Goal: Task Accomplishment & Management: Use online tool/utility

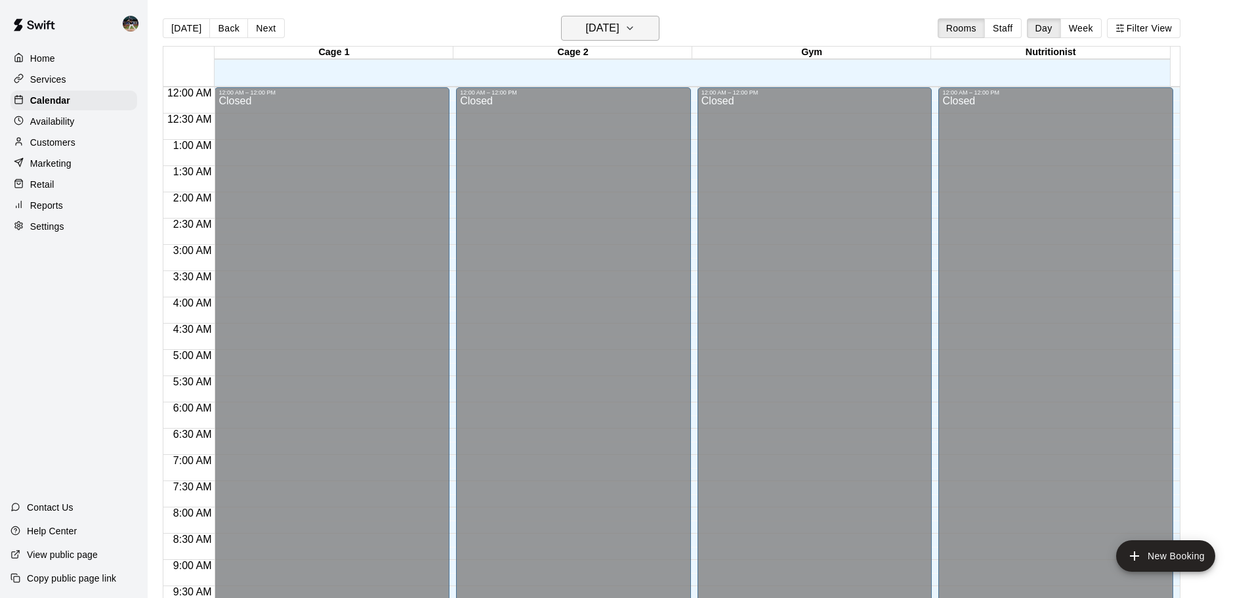
drag, startPoint x: 0, startPoint y: 0, endPoint x: 649, endPoint y: 26, distance: 649.3
click at [649, 26] on button "[DATE]" at bounding box center [610, 28] width 98 height 25
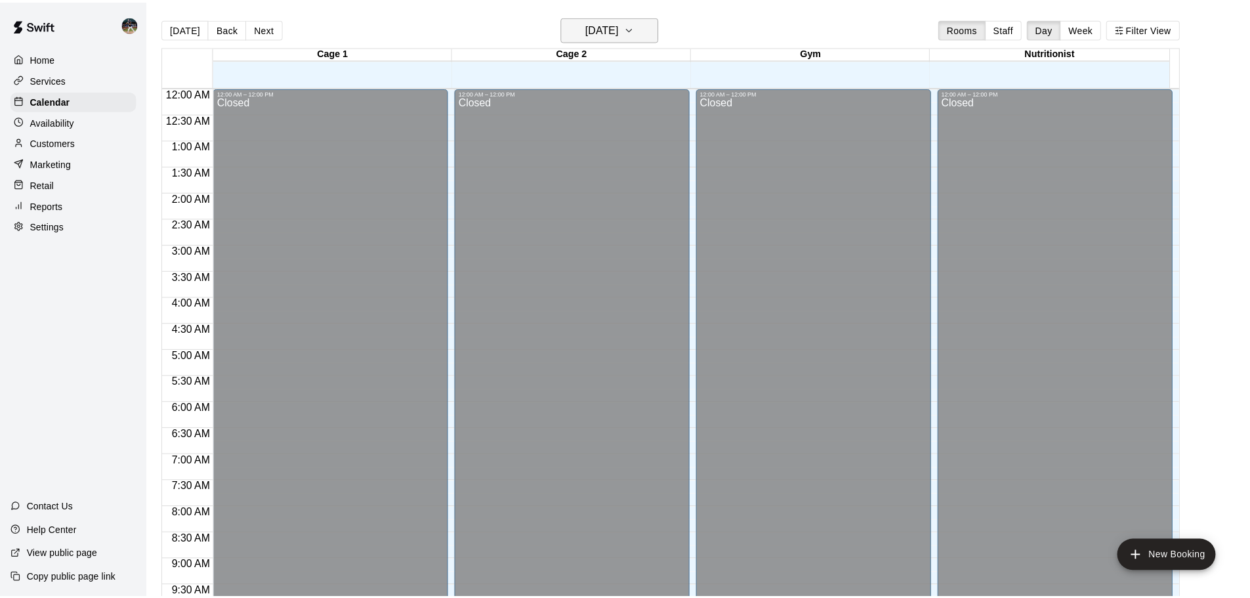
scroll to position [564, 0]
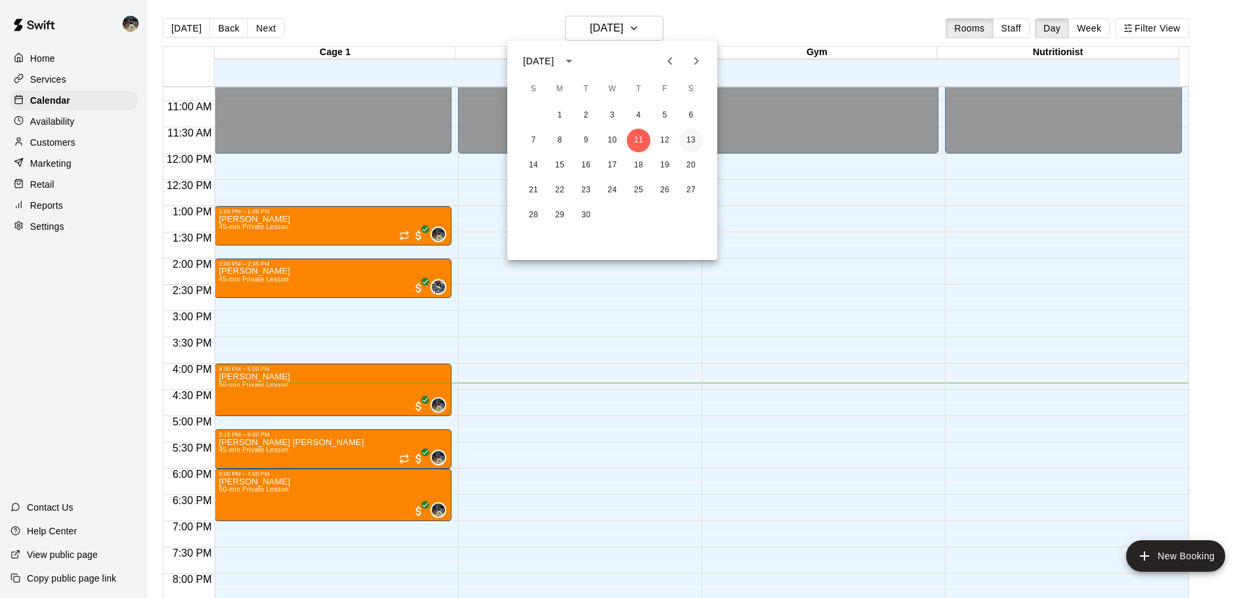
click at [688, 143] on button "13" at bounding box center [691, 141] width 24 height 24
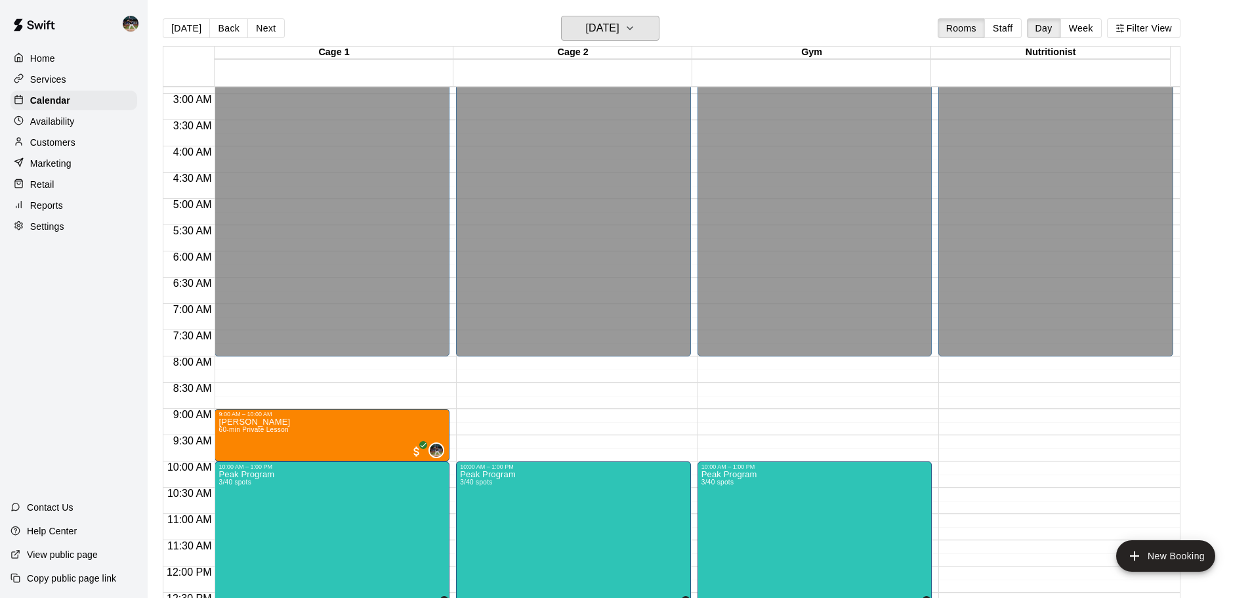
scroll to position [104, 0]
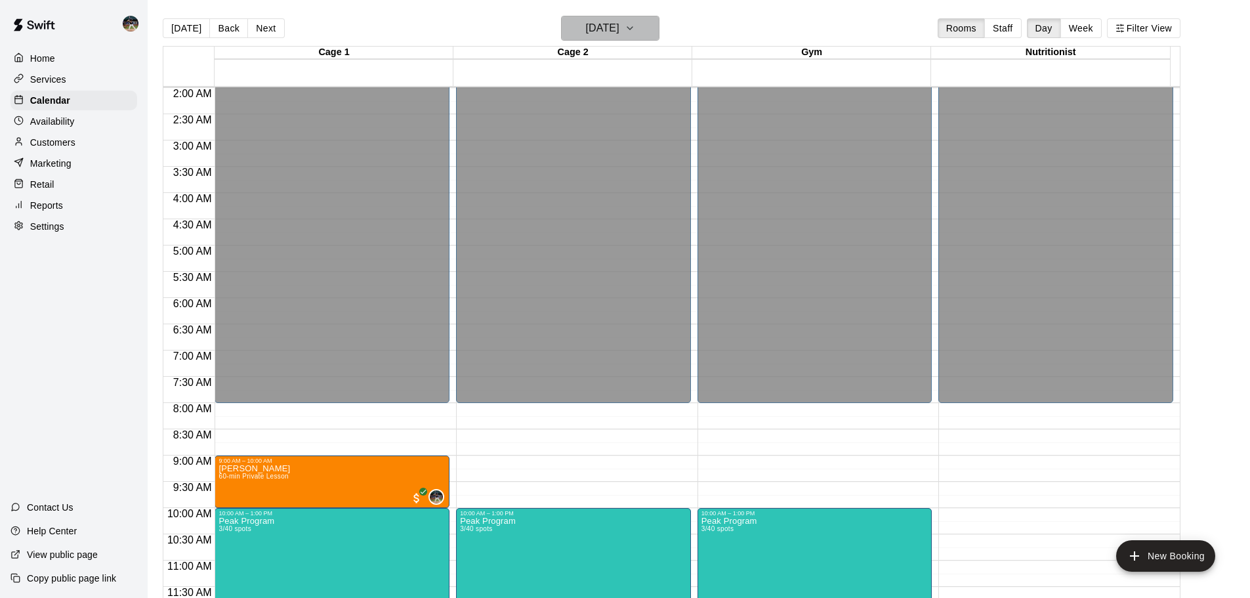
click at [611, 30] on h6 "[DATE]" at bounding box center [602, 28] width 33 height 18
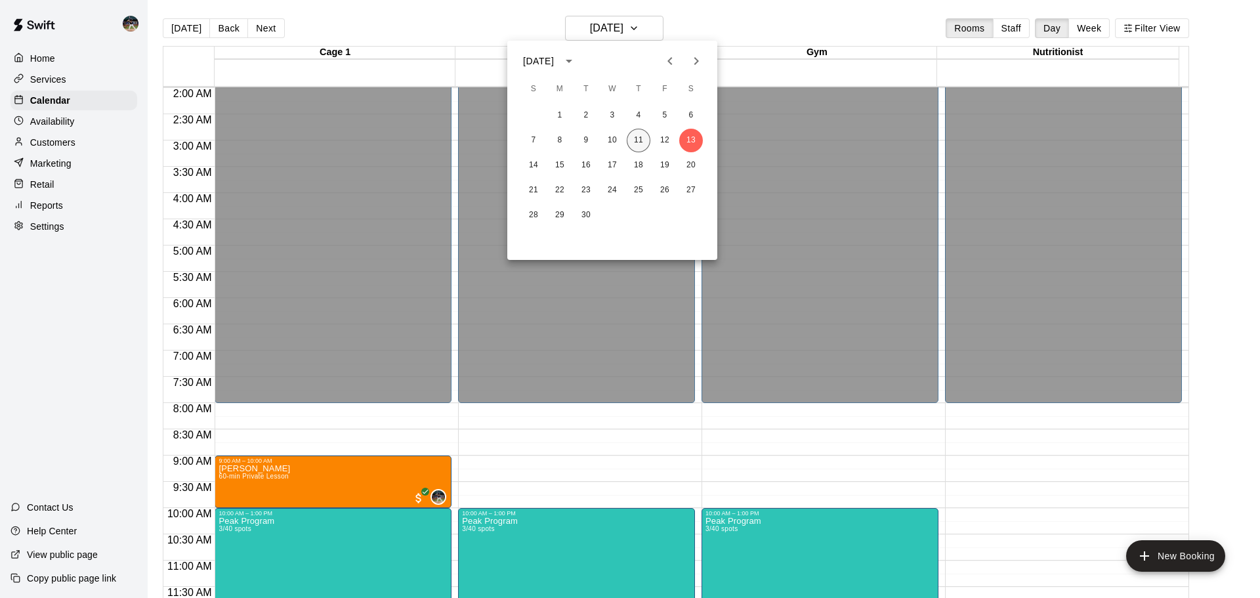
click at [632, 137] on button "11" at bounding box center [639, 141] width 24 height 24
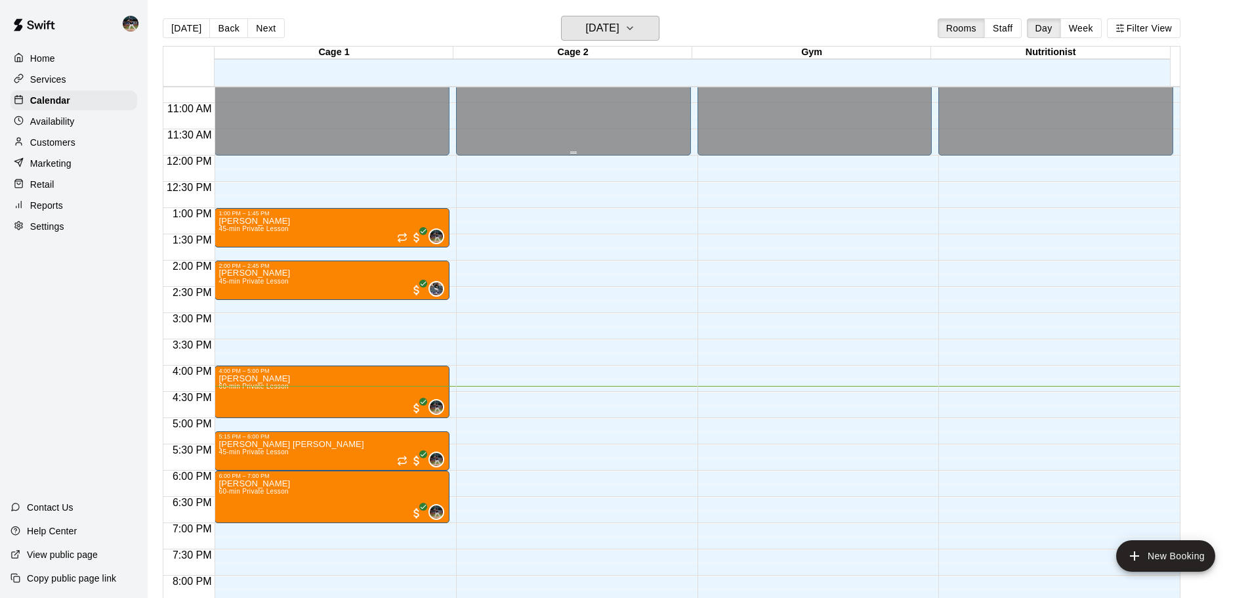
scroll to position [564, 0]
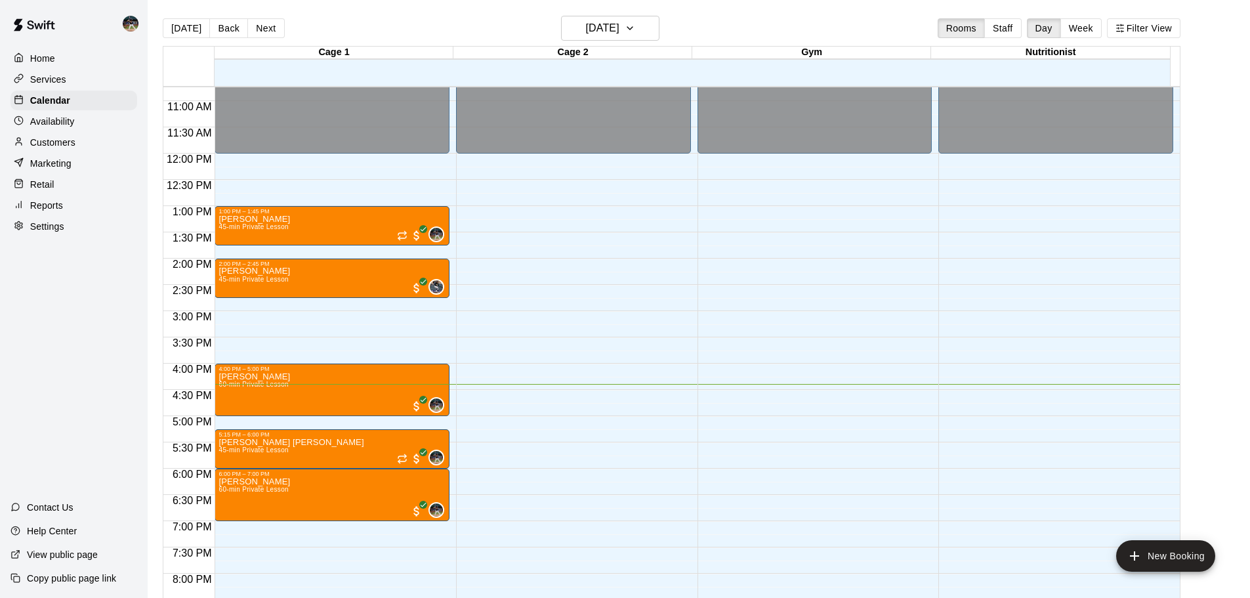
click at [603, 43] on div "[DATE] Back [DATE][DATE] Rooms Staff Day Week Filter View" at bounding box center [672, 31] width 1018 height 30
click at [606, 28] on h6 "[DATE]" at bounding box center [602, 28] width 33 height 18
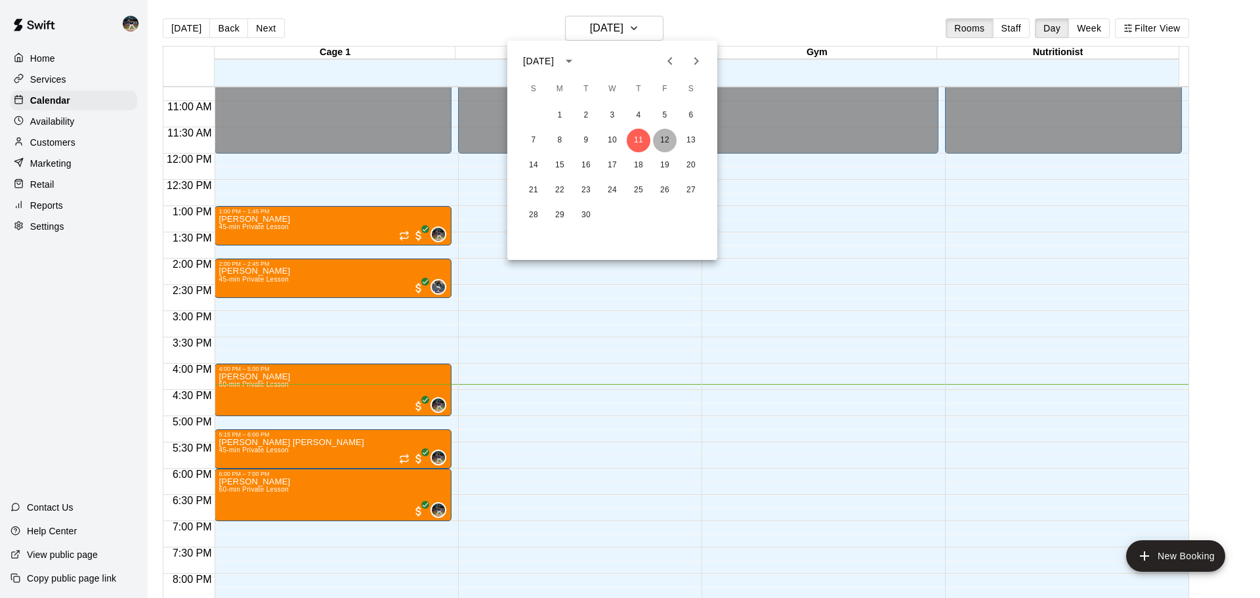
click at [659, 140] on button "12" at bounding box center [665, 141] width 24 height 24
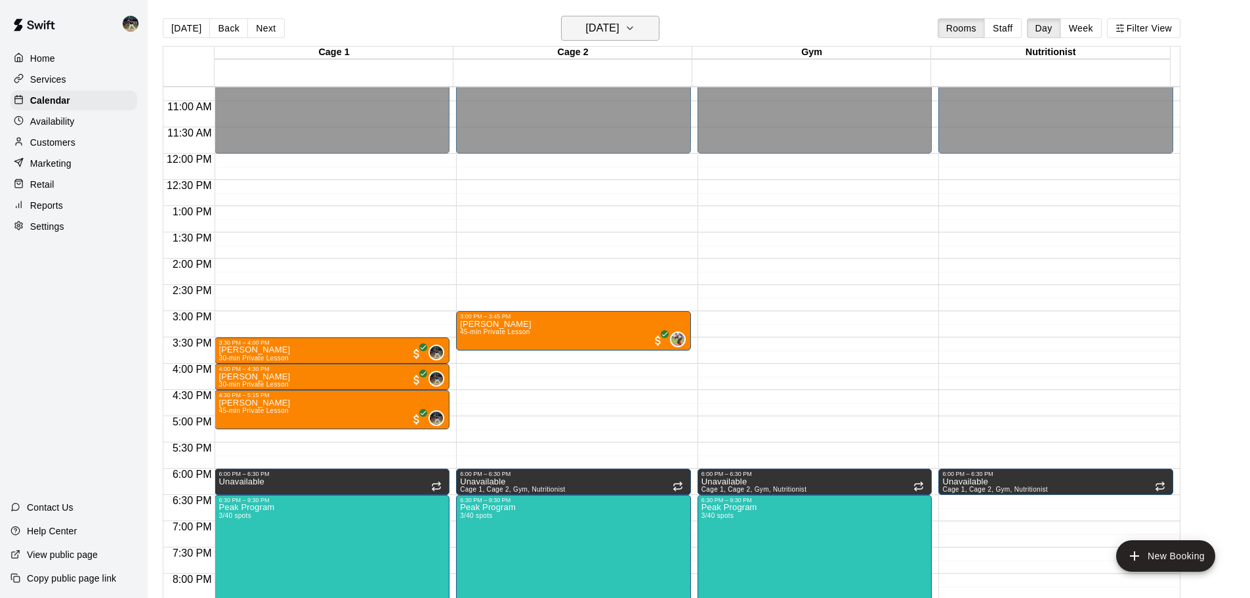
click at [619, 24] on h6 "[DATE]" at bounding box center [602, 28] width 33 height 18
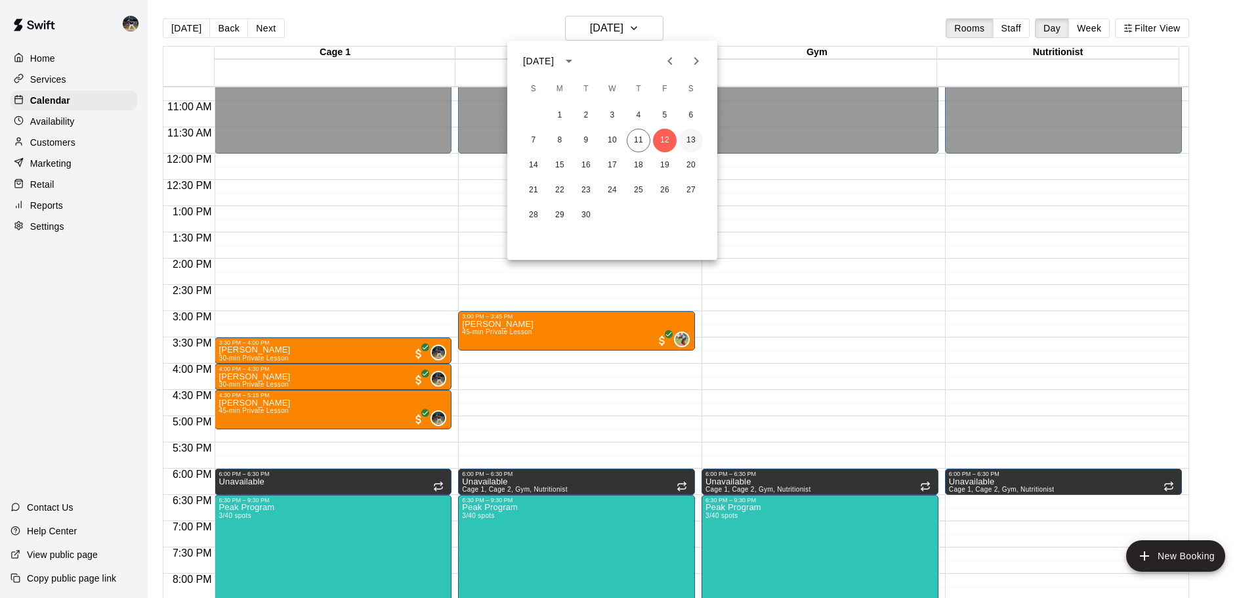
click at [689, 138] on button "13" at bounding box center [691, 141] width 24 height 24
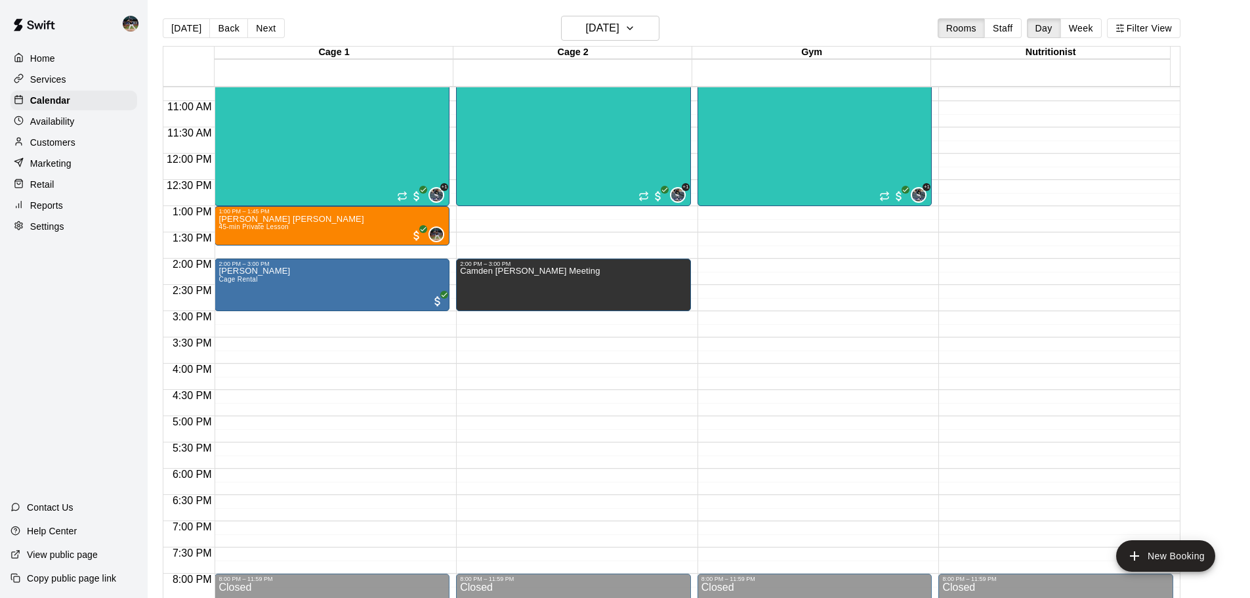
click at [59, 127] on p "Availability" at bounding box center [52, 121] width 45 height 13
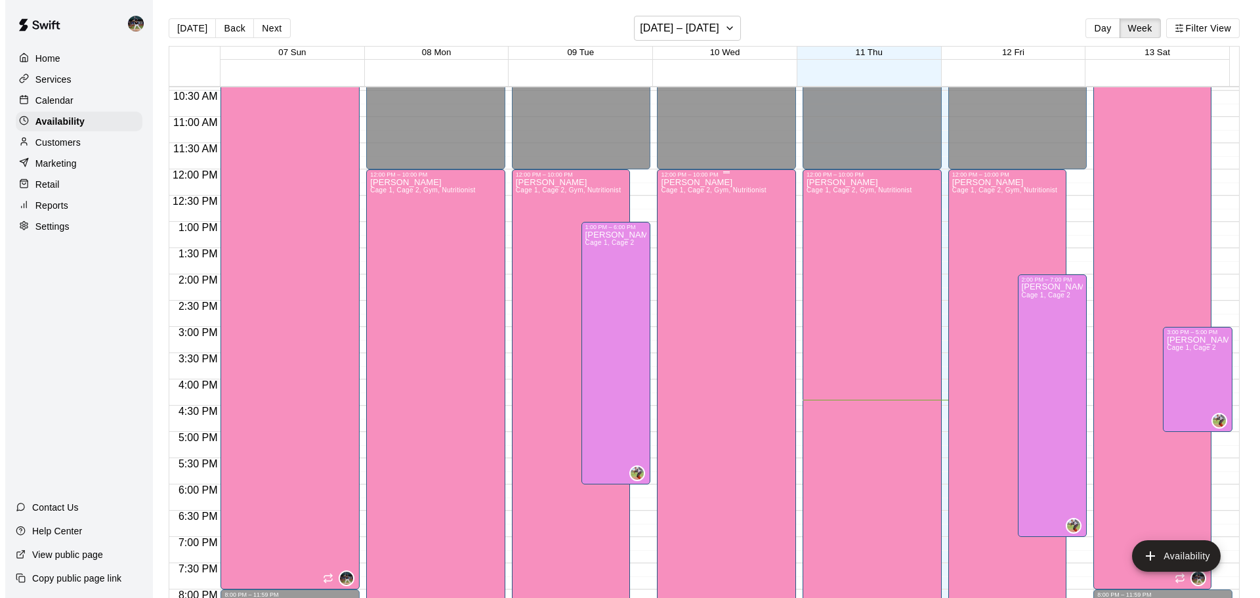
scroll to position [538, 0]
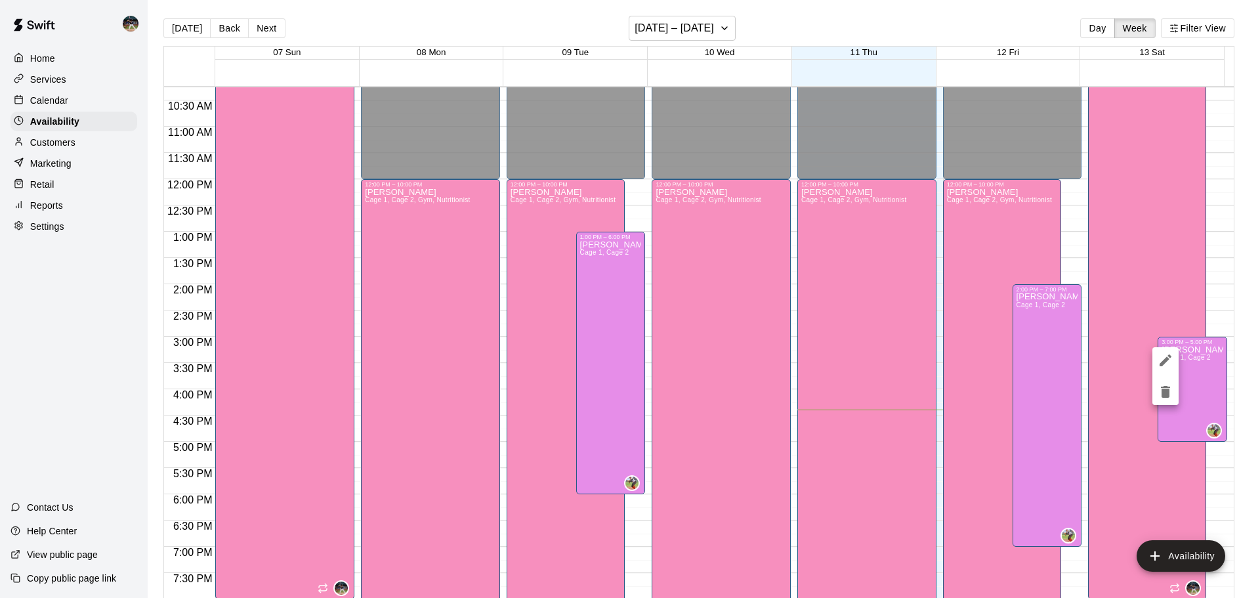
click at [1165, 316] on div at bounding box center [630, 299] width 1260 height 598
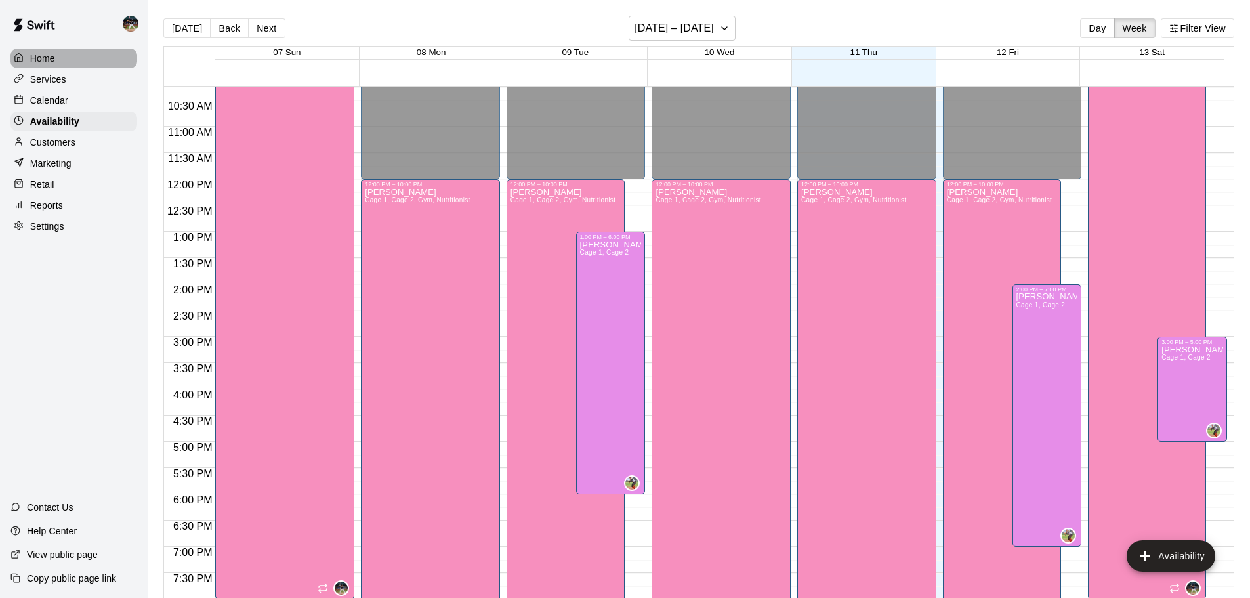
click at [58, 66] on div "Home" at bounding box center [73, 59] width 127 height 20
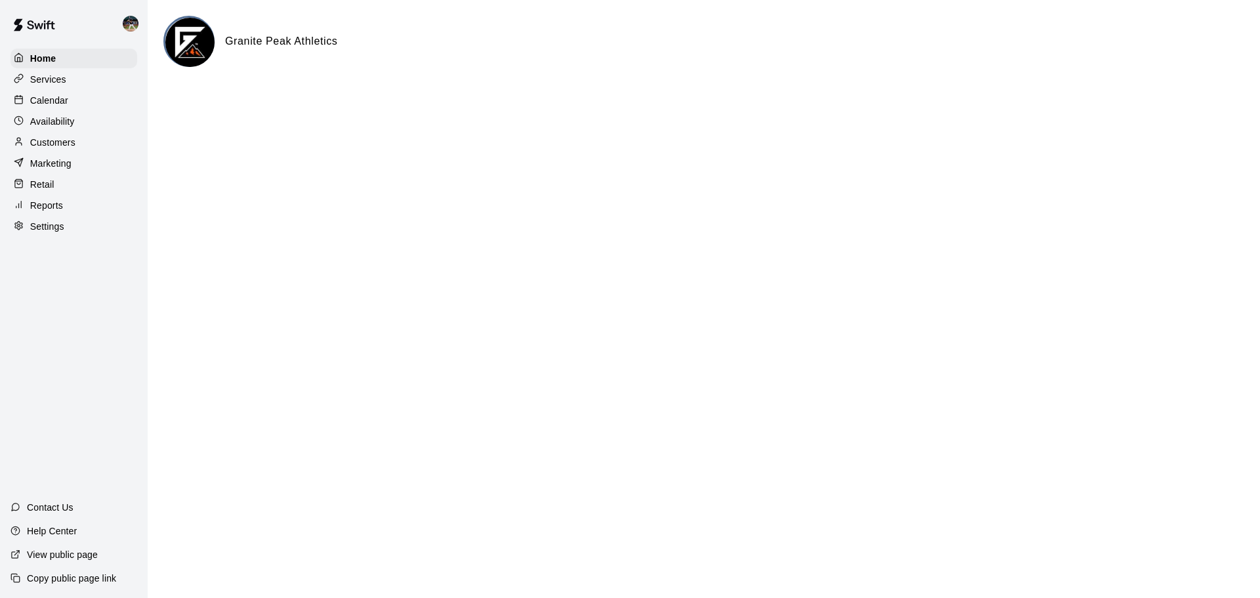
click at [83, 194] on div "Retail" at bounding box center [73, 185] width 127 height 20
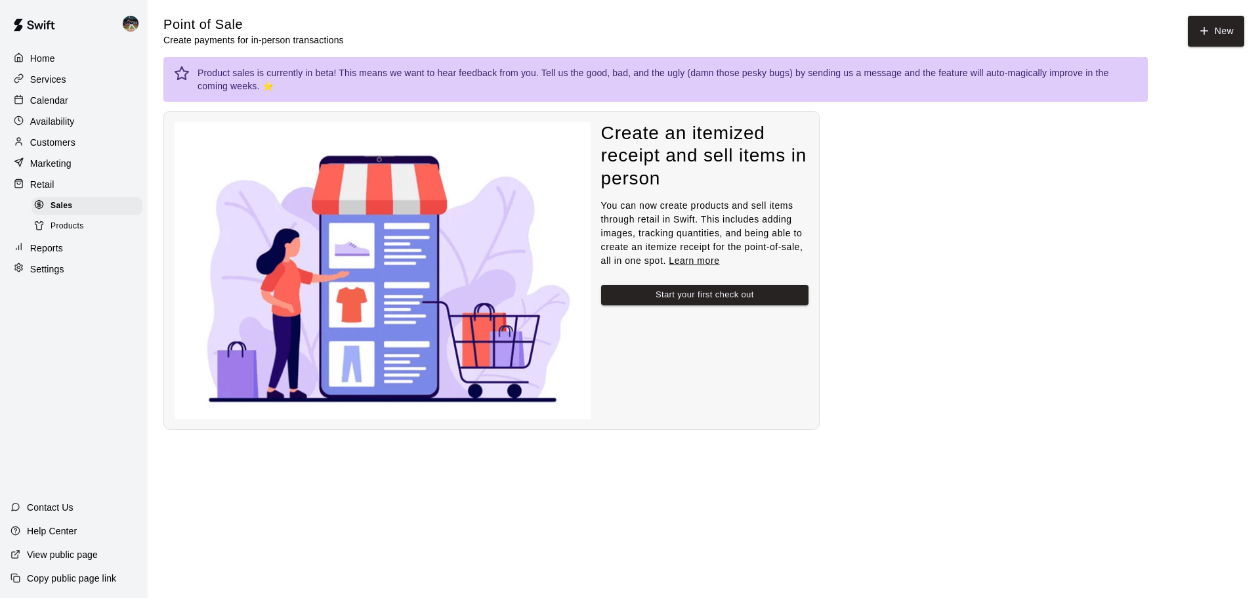
click at [71, 249] on div "Reports" at bounding box center [73, 248] width 127 height 20
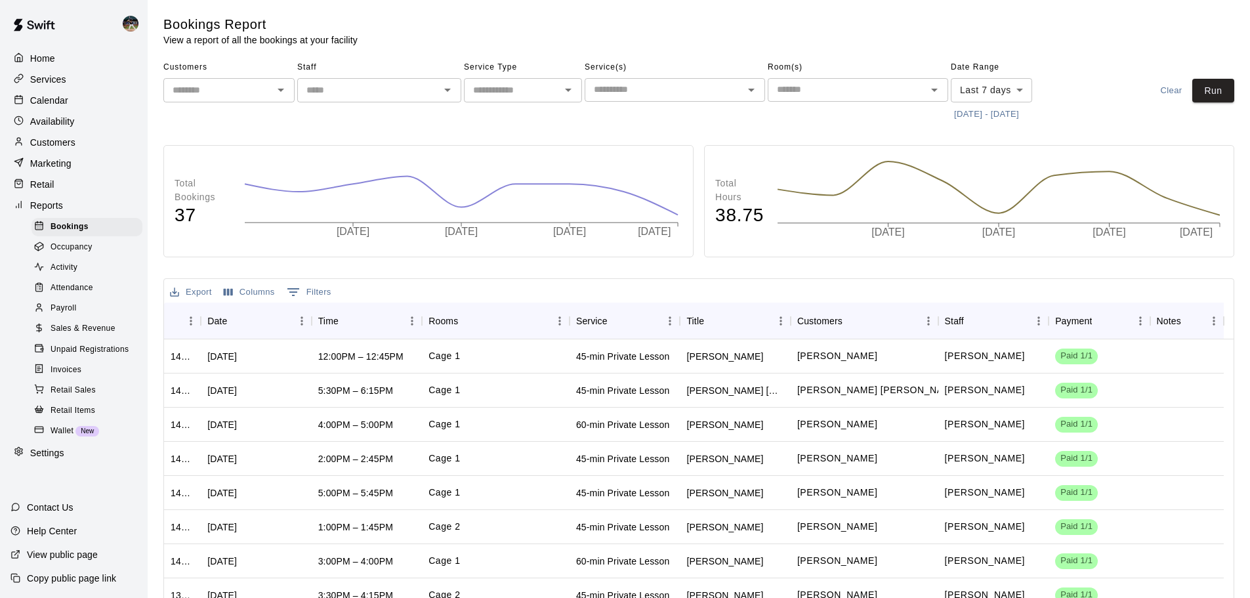
click at [335, 94] on input "text" at bounding box center [368, 90] width 134 height 16
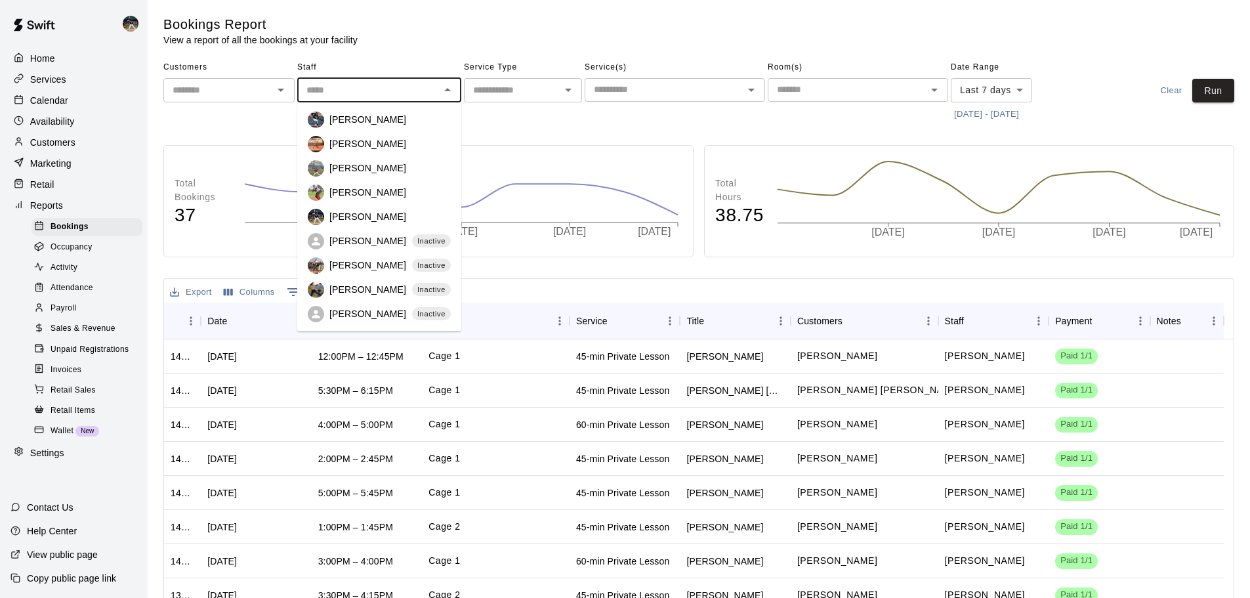
click at [349, 199] on div "[PERSON_NAME]" at bounding box center [379, 192] width 143 height 16
type input "**********"
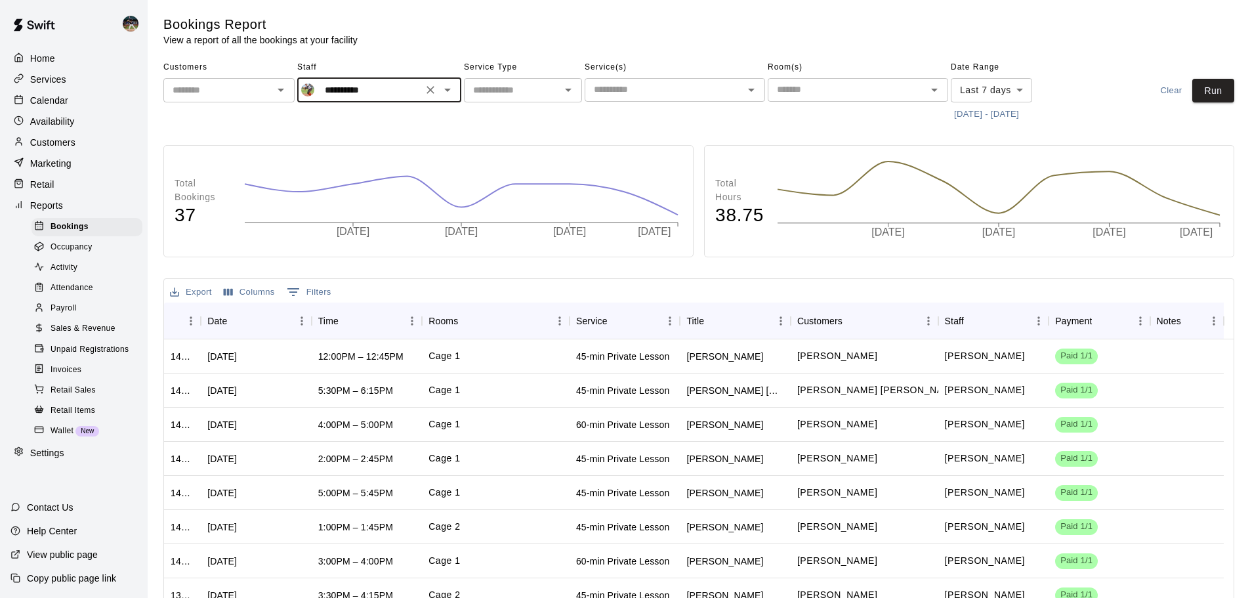
click at [245, 92] on input "text" at bounding box center [218, 90] width 102 height 16
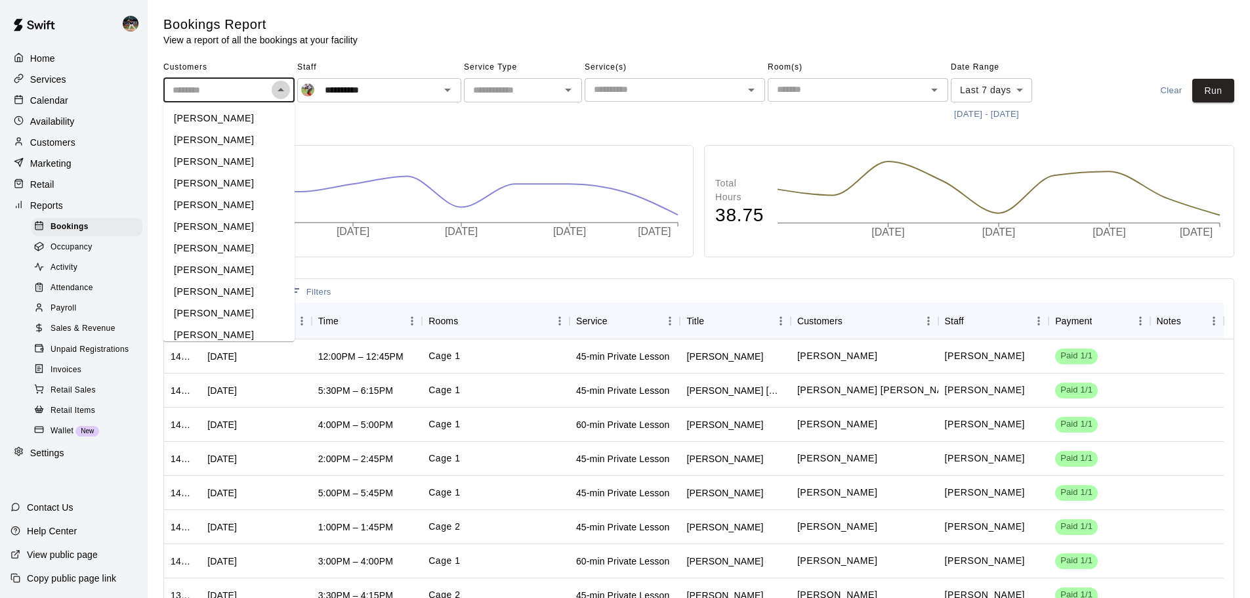
click at [273, 86] on icon "Close" at bounding box center [281, 90] width 16 height 16
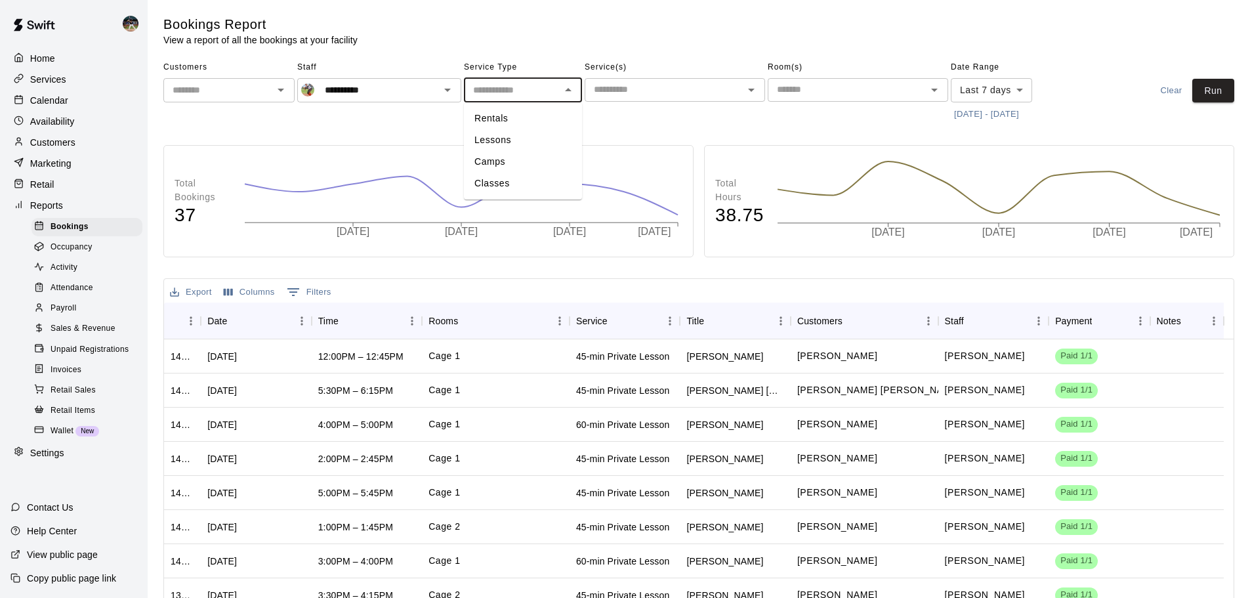
click at [546, 89] on input "text" at bounding box center [512, 90] width 89 height 16
click at [533, 135] on li "Lessons" at bounding box center [523, 140] width 118 height 22
type input "*******"
click at [616, 94] on input "text" at bounding box center [663, 89] width 151 height 16
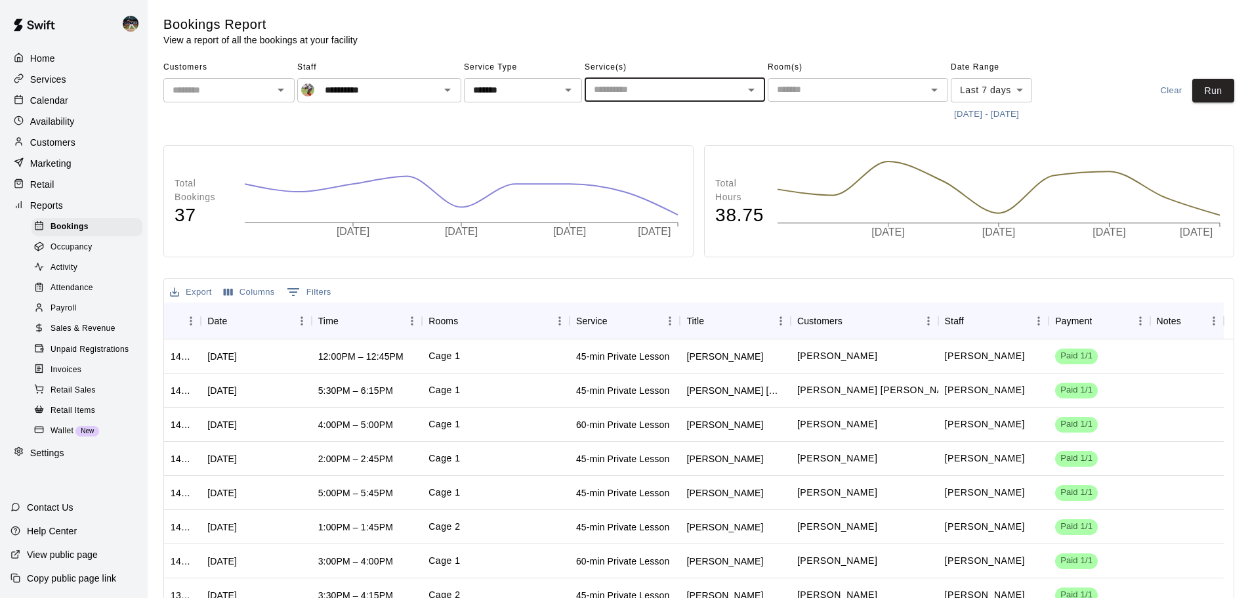
click at [617, 95] on input "text" at bounding box center [663, 89] width 151 height 16
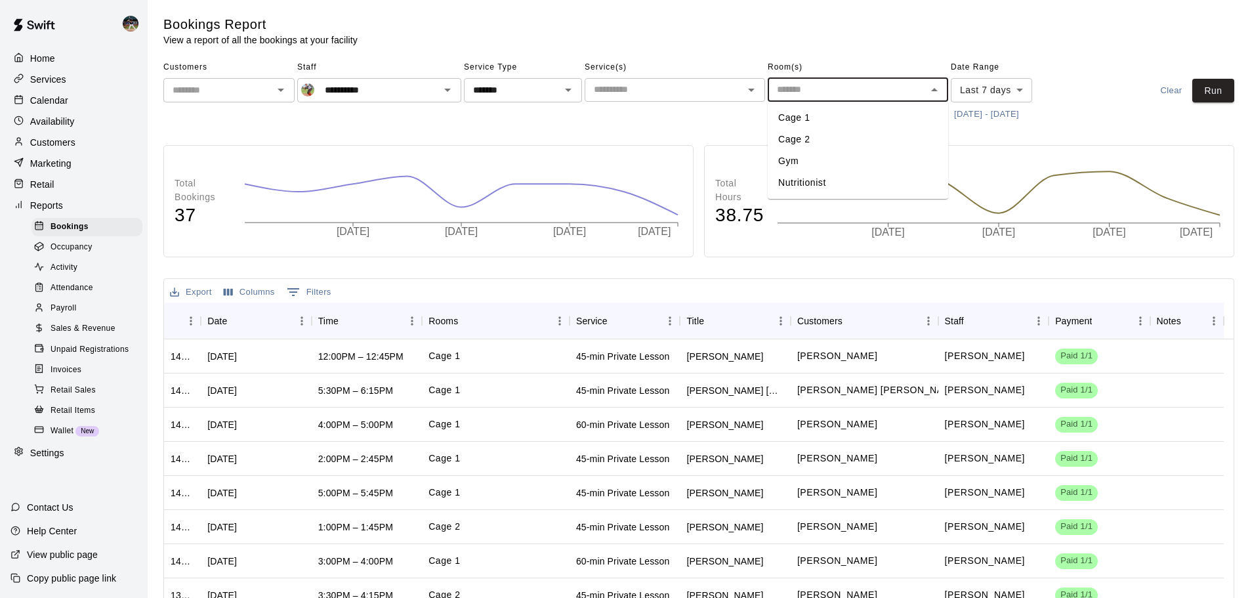
click at [815, 87] on input "text" at bounding box center [846, 89] width 151 height 16
click at [834, 33] on div "Bookings Report View a report of all the bookings at your facility" at bounding box center [524, 31] width 722 height 31
click at [1007, 93] on body "**********" at bounding box center [625, 371] width 1250 height 743
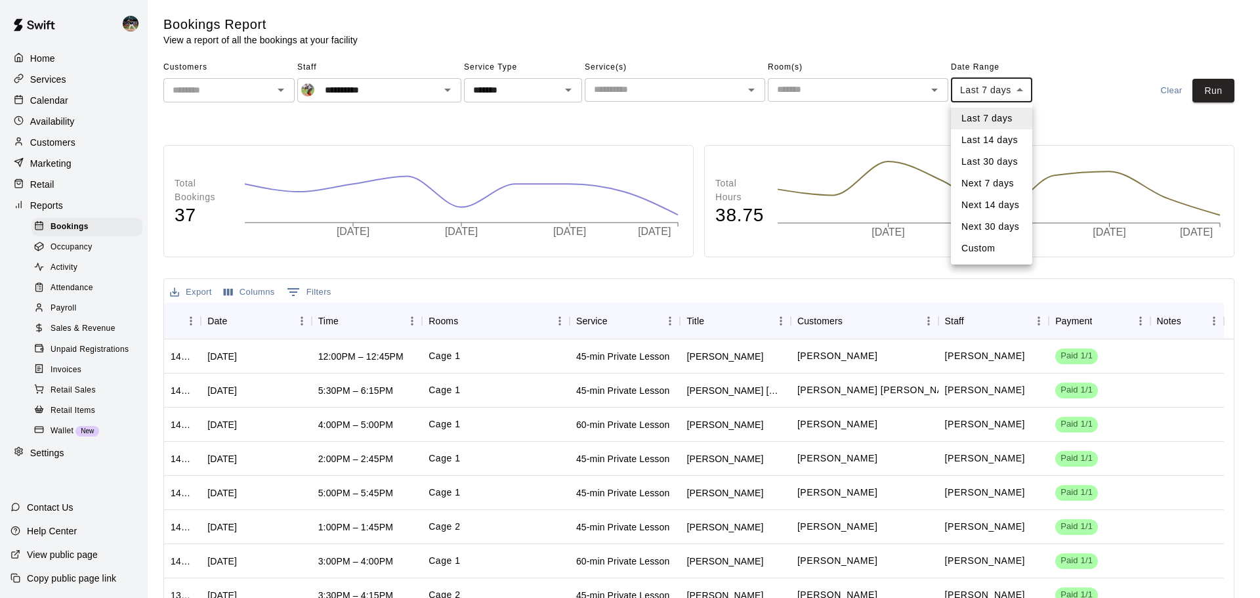
click at [990, 247] on li "Custom" at bounding box center [991, 248] width 81 height 22
type input "******"
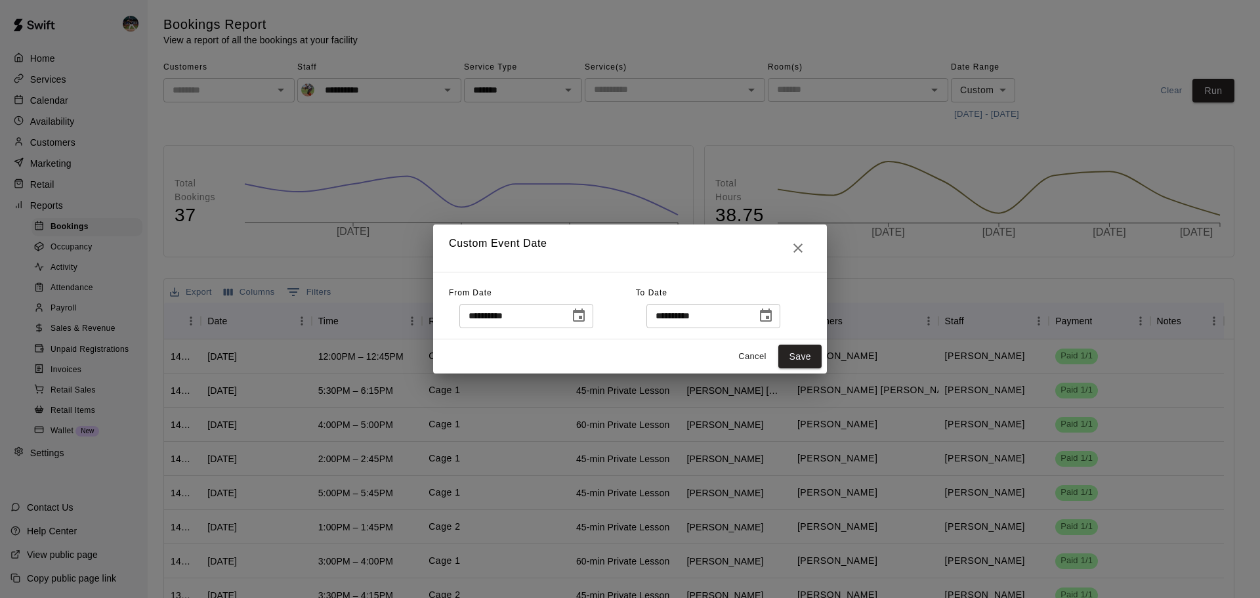
click at [520, 321] on input "**********" at bounding box center [509, 316] width 101 height 24
click at [534, 316] on input "**********" at bounding box center [509, 316] width 101 height 24
click at [588, 321] on button "Choose date, selected date is Sep 4, 2025" at bounding box center [578, 315] width 26 height 26
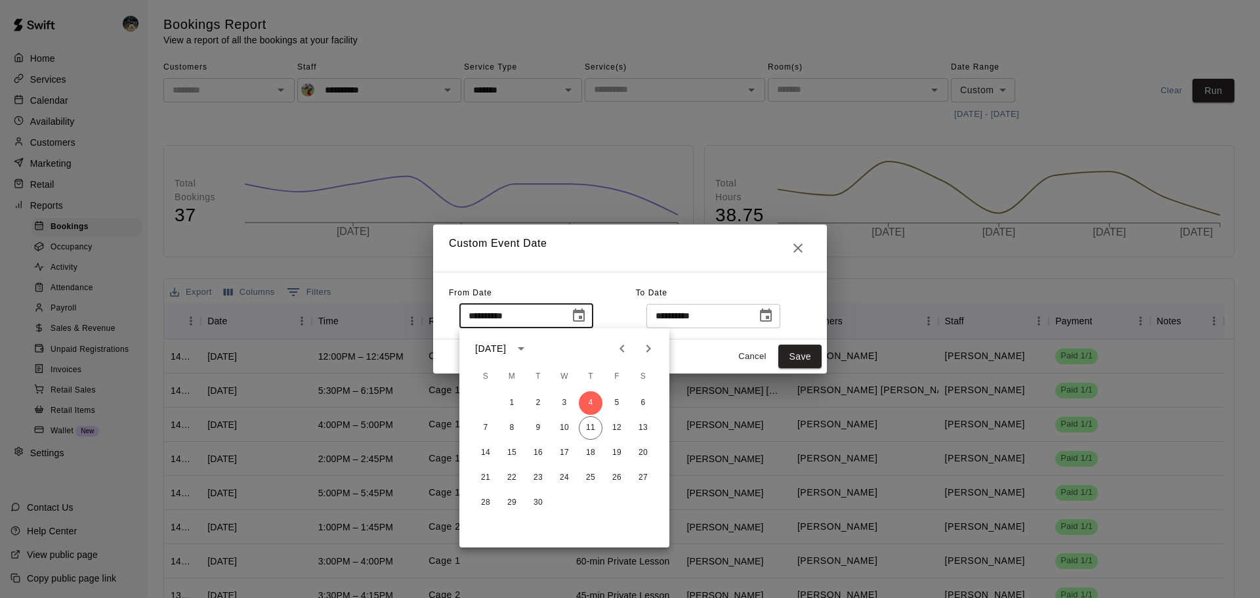
click at [529, 349] on icon "calendar view is open, switch to year view" at bounding box center [521, 348] width 16 height 16
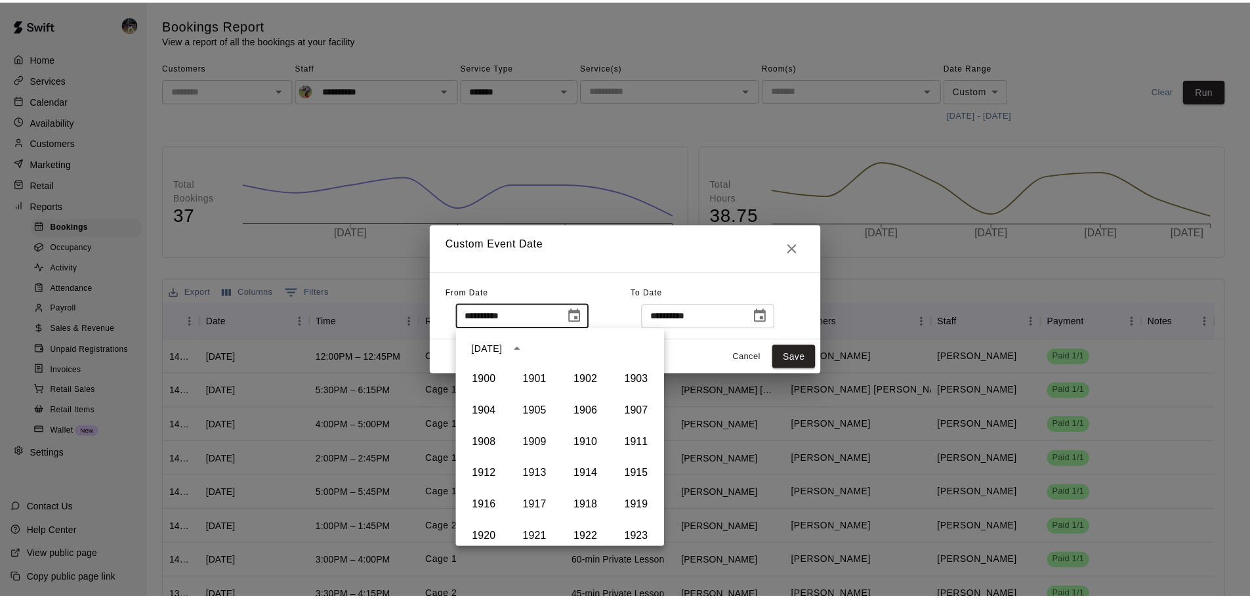
scroll to position [900, 0]
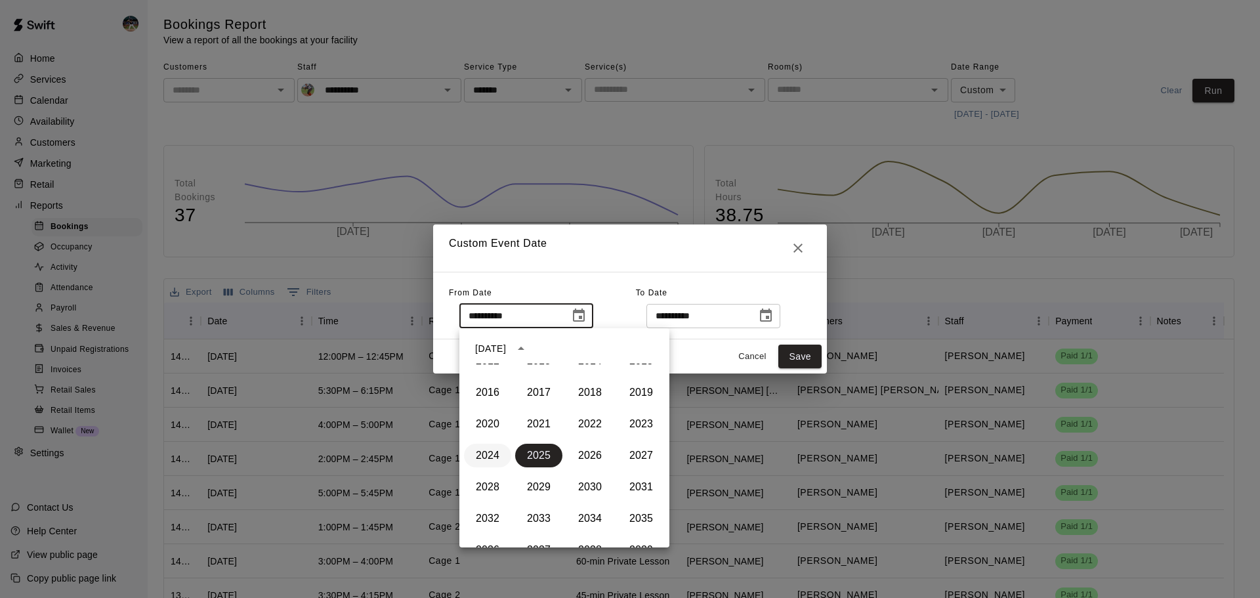
click at [492, 450] on button "2024" at bounding box center [487, 455] width 47 height 24
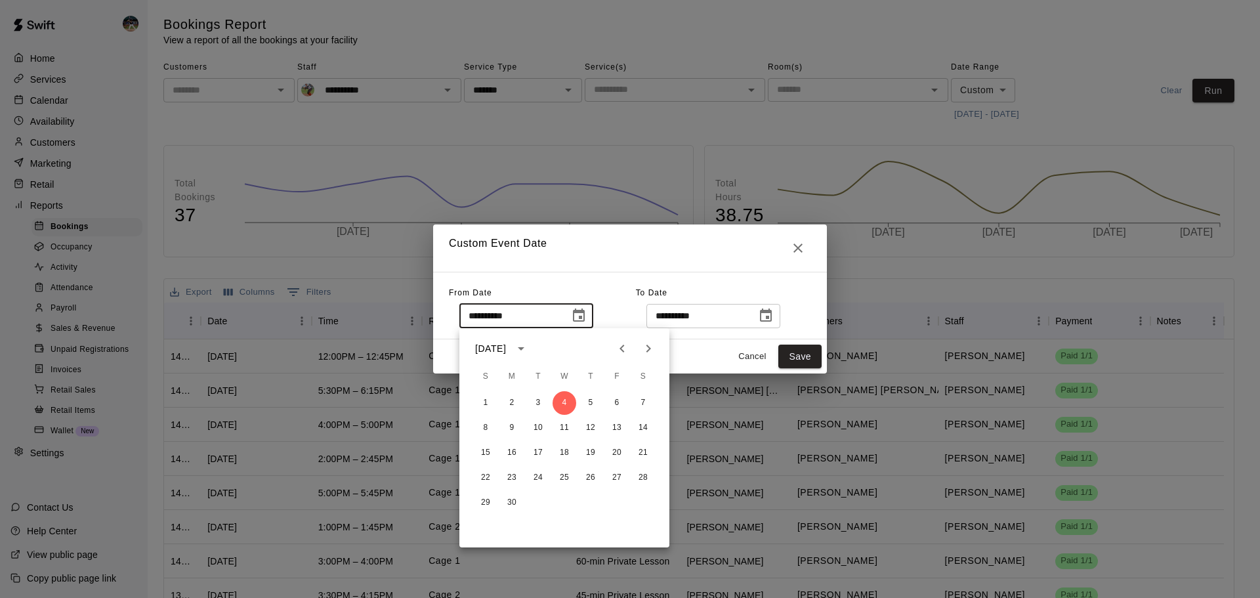
click at [585, 319] on icon "Choose date, selected date is Sep 4, 2024" at bounding box center [579, 314] width 12 height 13
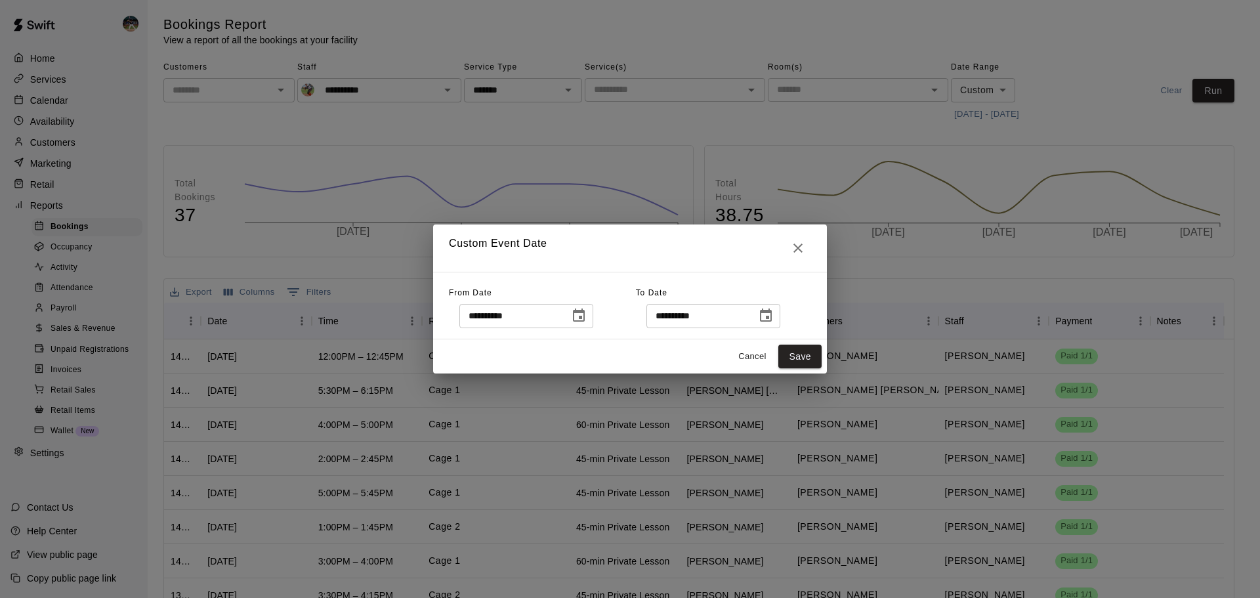
click at [586, 318] on icon "Choose date, selected date is Sep 4, 2024" at bounding box center [579, 316] width 16 height 16
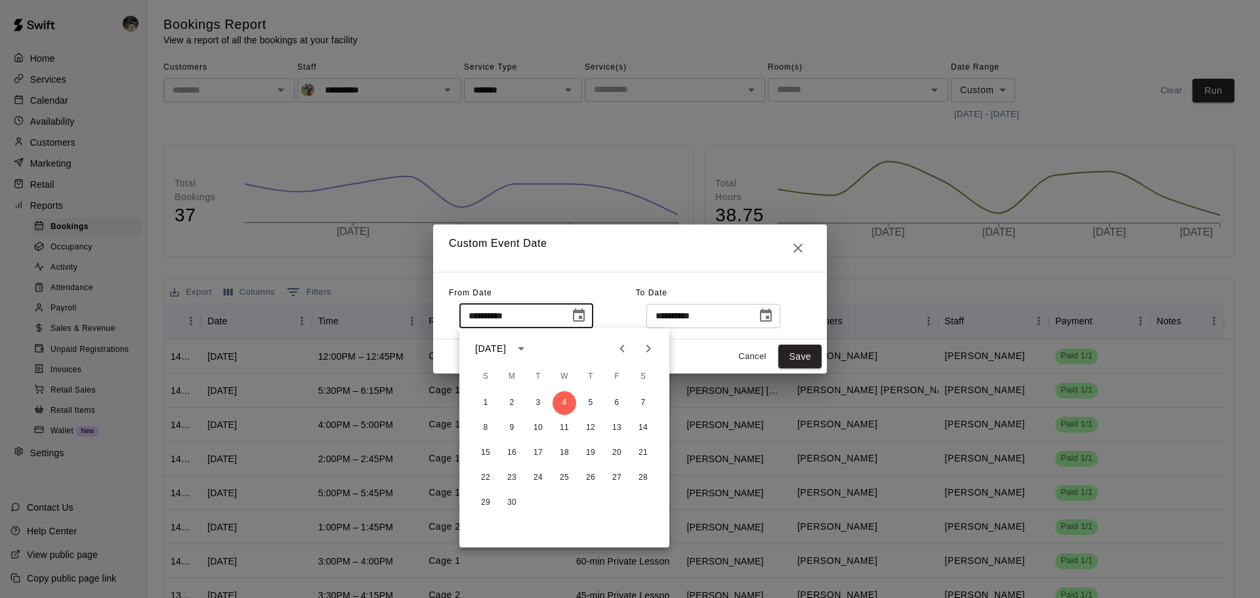
click at [642, 350] on icon "Next month" at bounding box center [648, 348] width 16 height 16
click at [540, 403] on button "1" at bounding box center [538, 403] width 24 height 24
type input "**********"
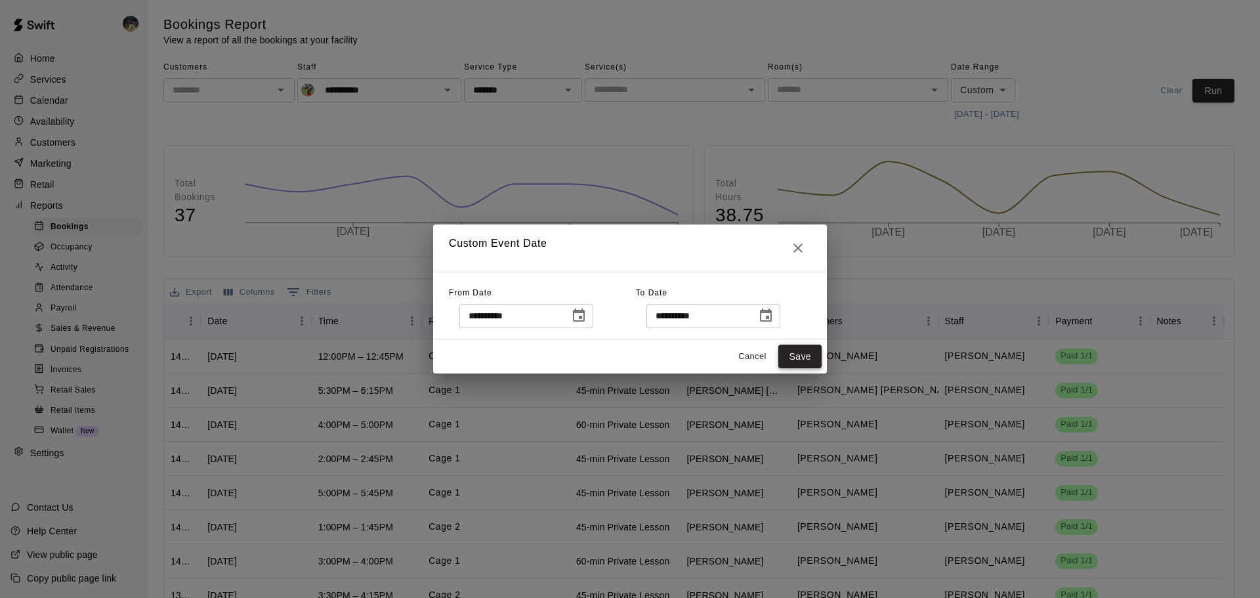
click at [791, 358] on button "Save" at bounding box center [799, 356] width 43 height 24
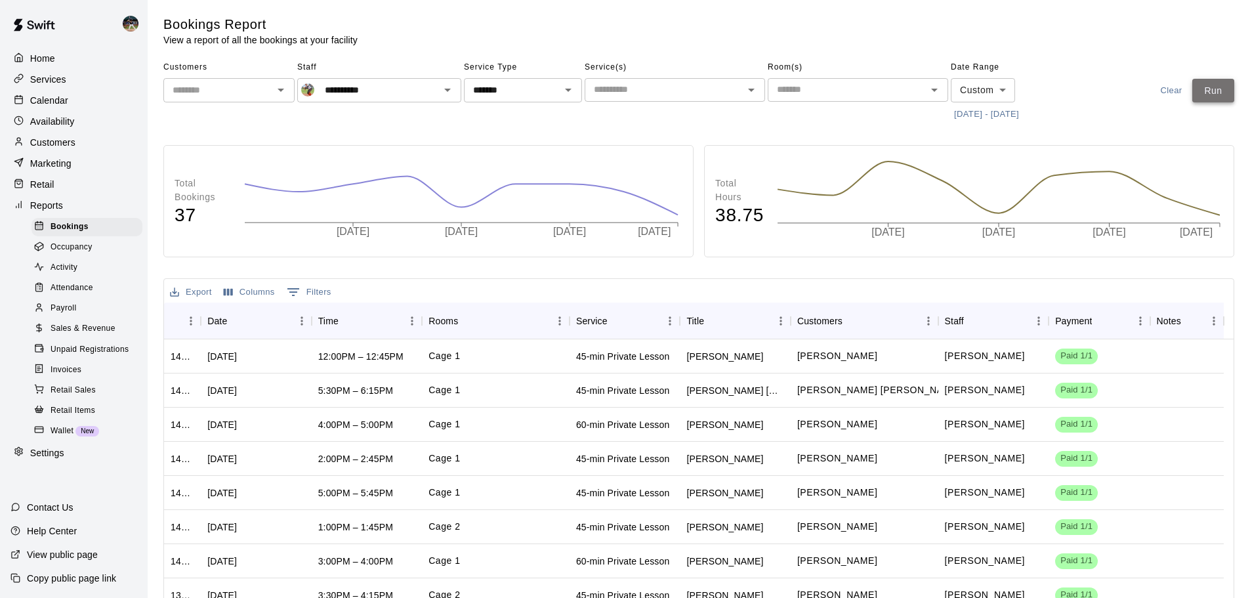
click at [1225, 93] on button "Run" at bounding box center [1213, 91] width 42 height 24
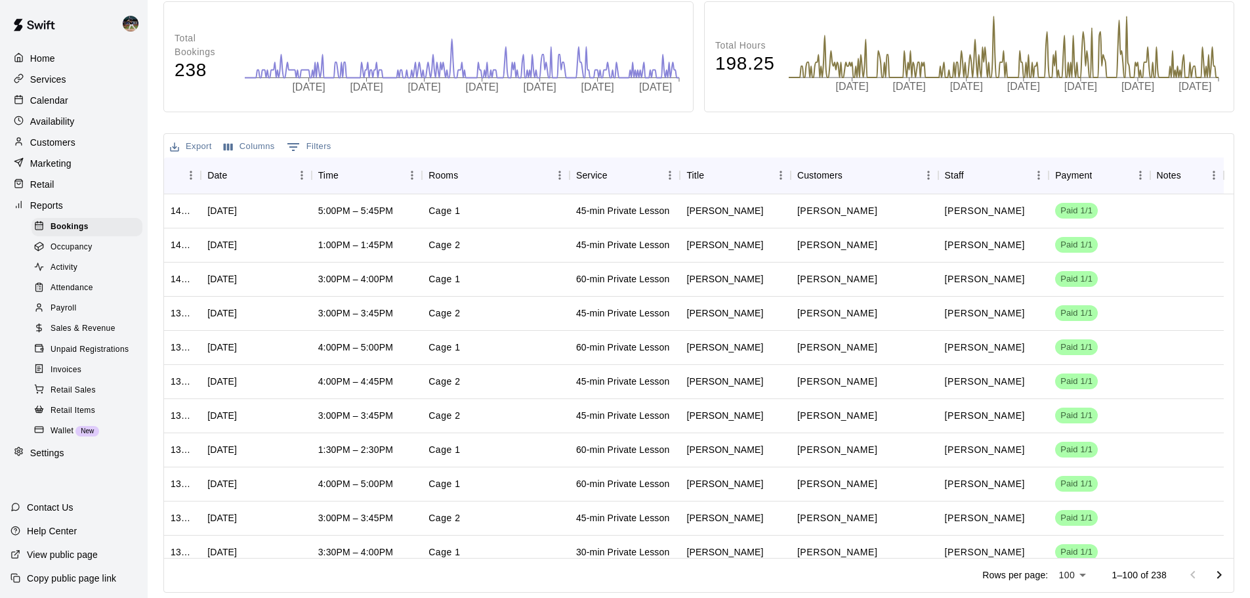
scroll to position [0, 0]
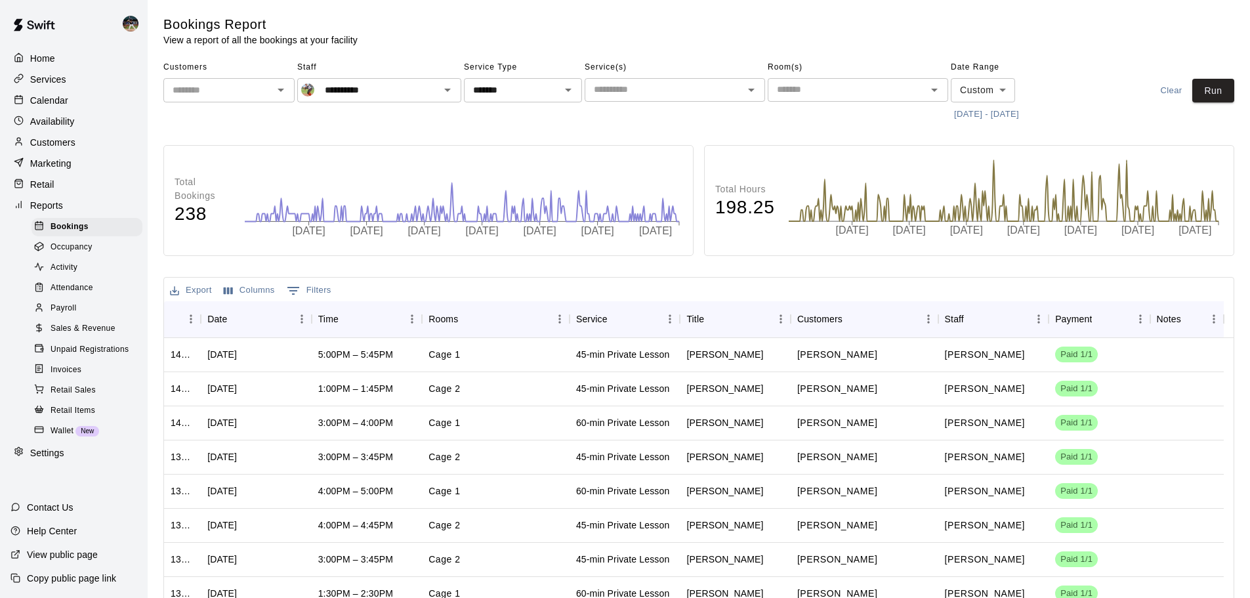
click at [625, 95] on input "text" at bounding box center [663, 89] width 151 height 16
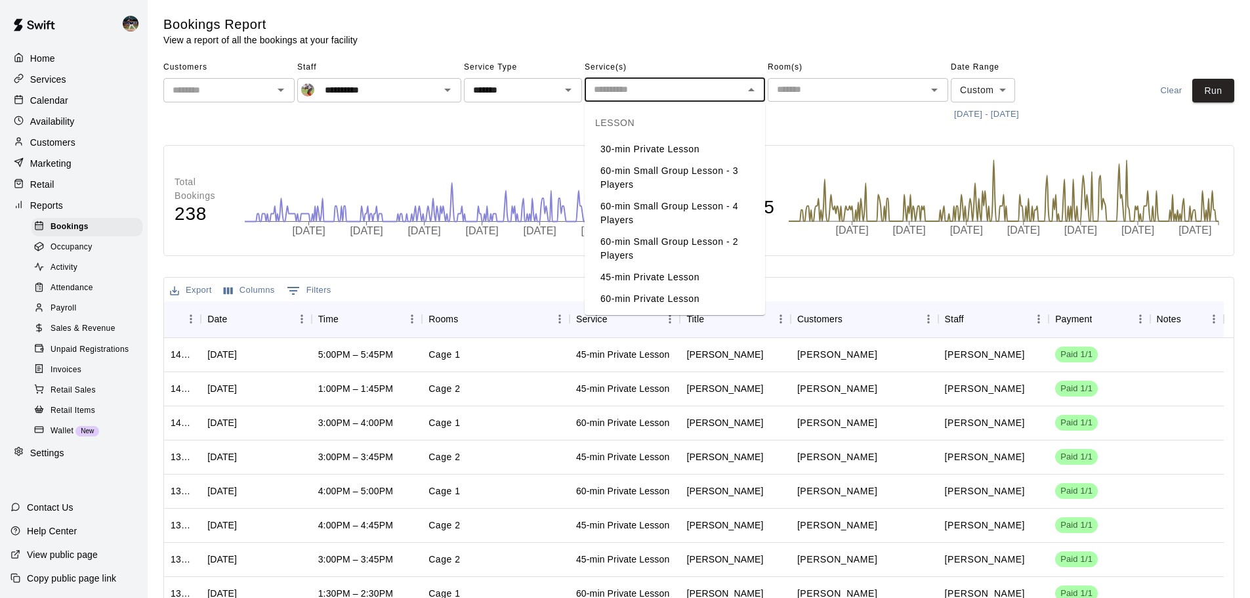
click at [625, 91] on input "text" at bounding box center [663, 89] width 151 height 16
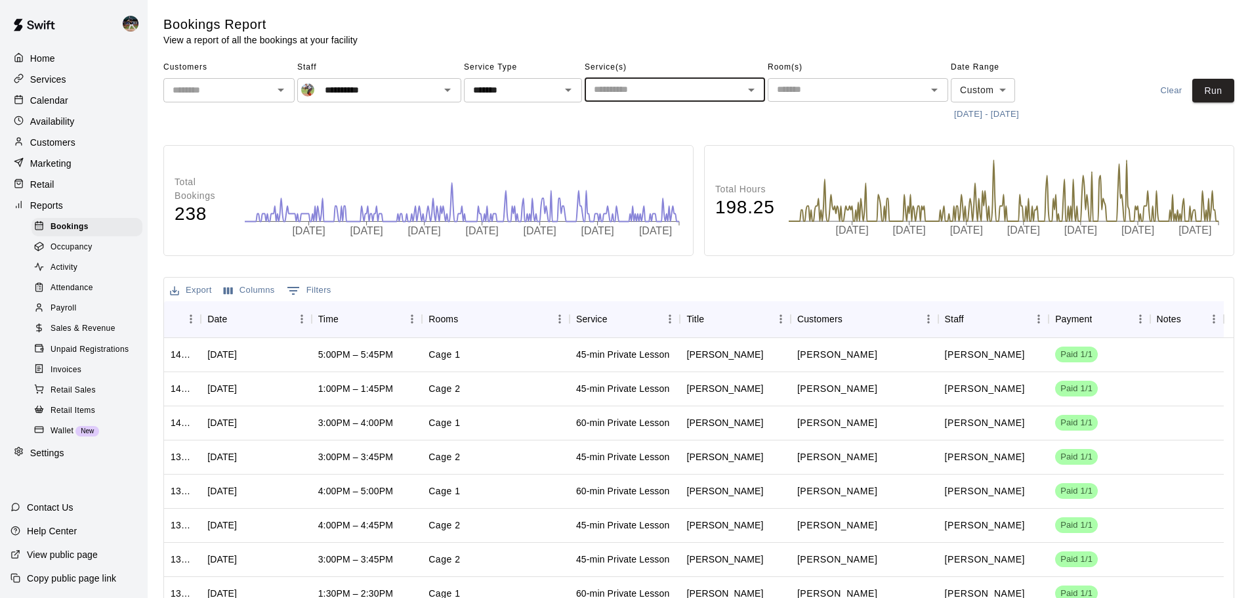
click at [775, 93] on input "text" at bounding box center [846, 89] width 151 height 16
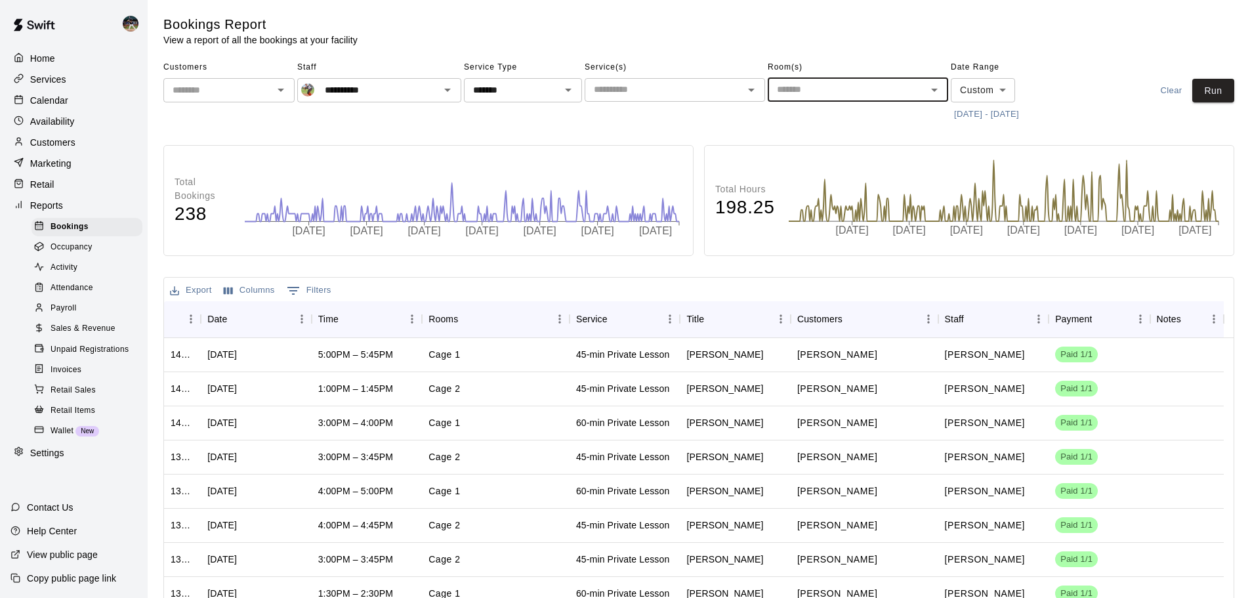
click at [776, 93] on input "text" at bounding box center [846, 89] width 151 height 16
click at [70, 58] on div "Home" at bounding box center [73, 59] width 127 height 20
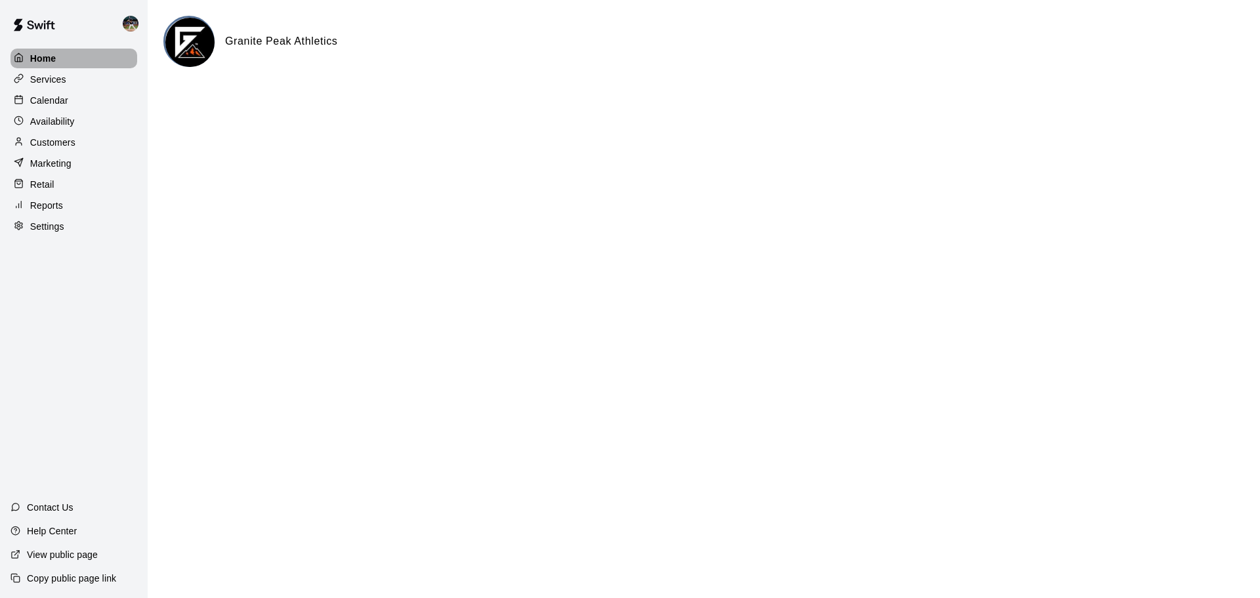
click at [56, 62] on p "Home" at bounding box center [43, 58] width 26 height 13
click at [42, 100] on p "Calendar" at bounding box center [49, 100] width 38 height 13
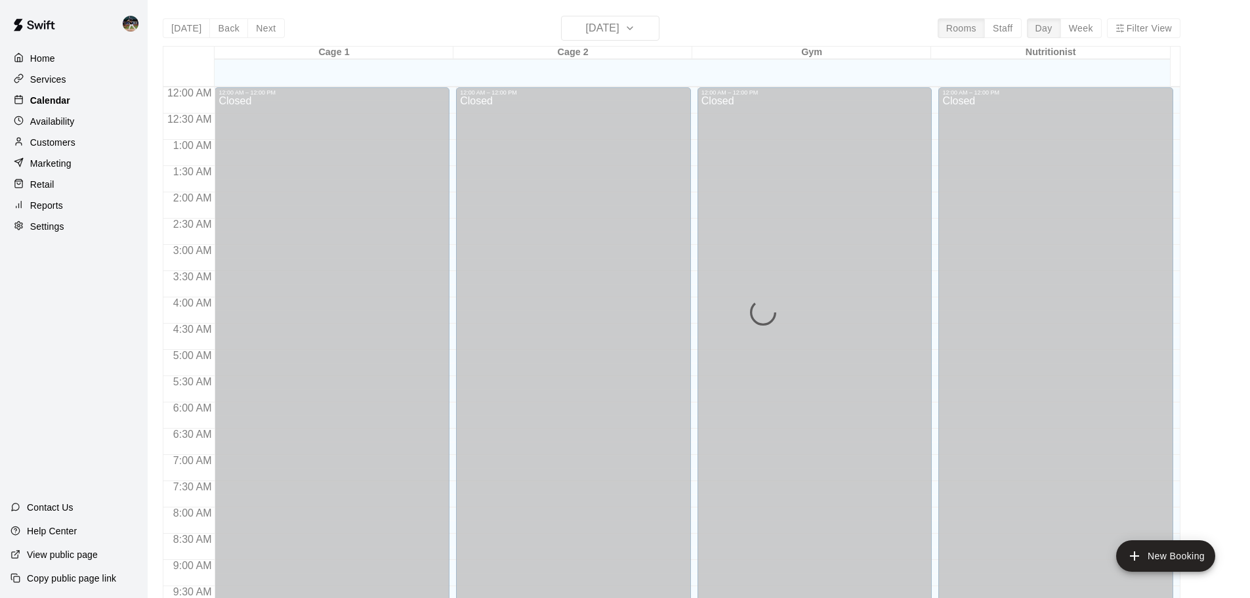
scroll to position [695, 0]
